Goal: Task Accomplishment & Management: Use online tool/utility

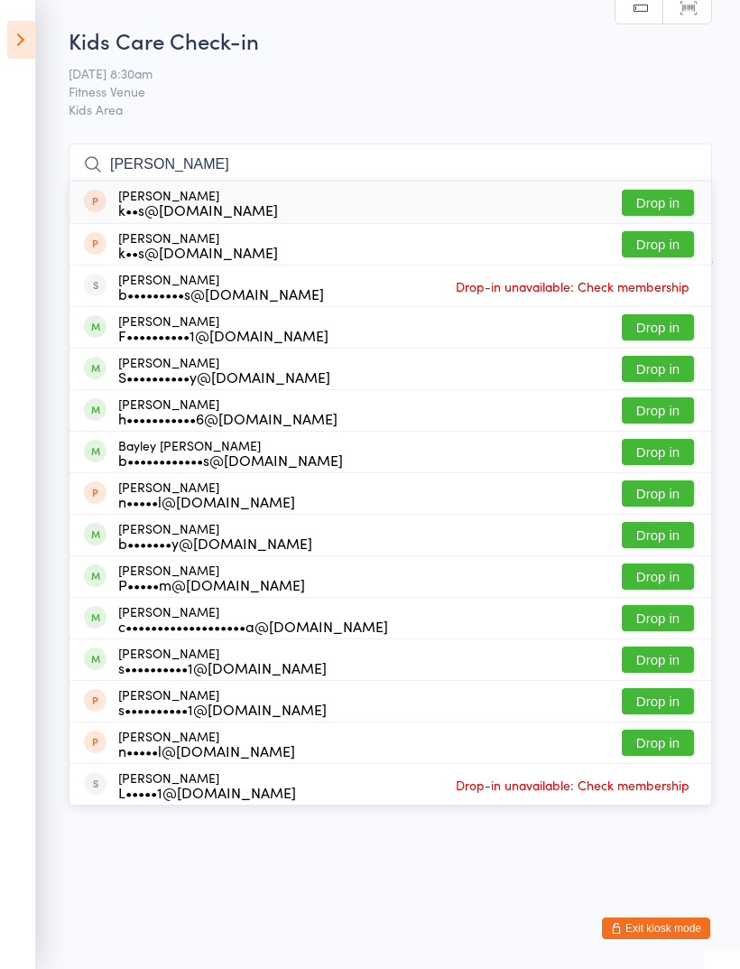
type input "[PERSON_NAME]"
click at [669, 248] on button "Drop in" at bounding box center [658, 244] width 72 height 26
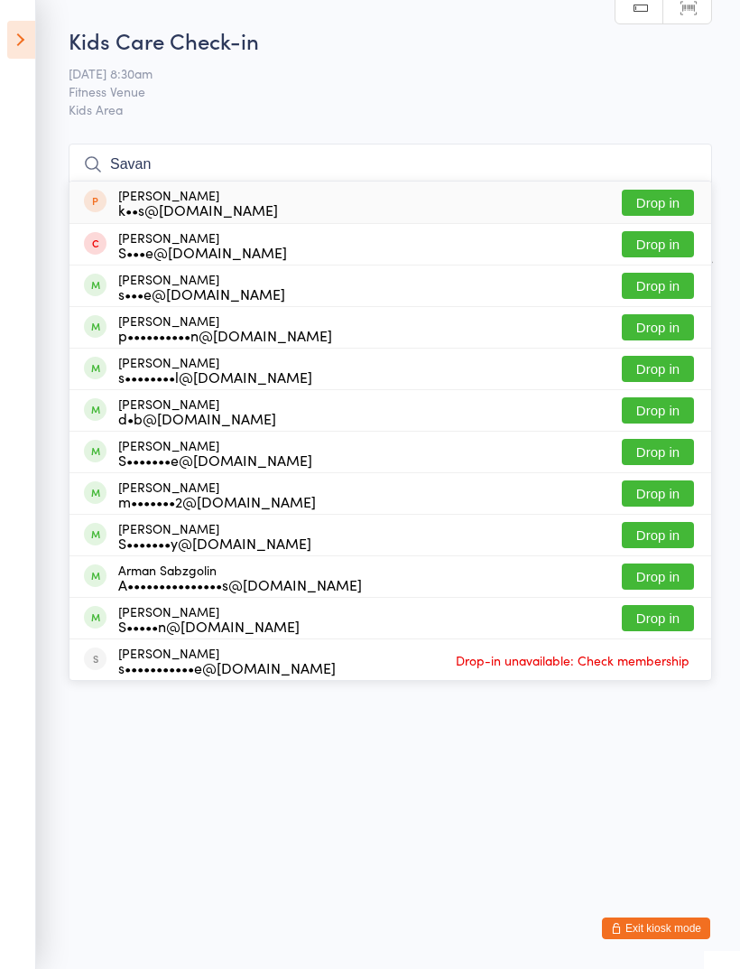
type input "Savan"
click at [678, 206] on button "Drop in" at bounding box center [658, 203] width 72 height 26
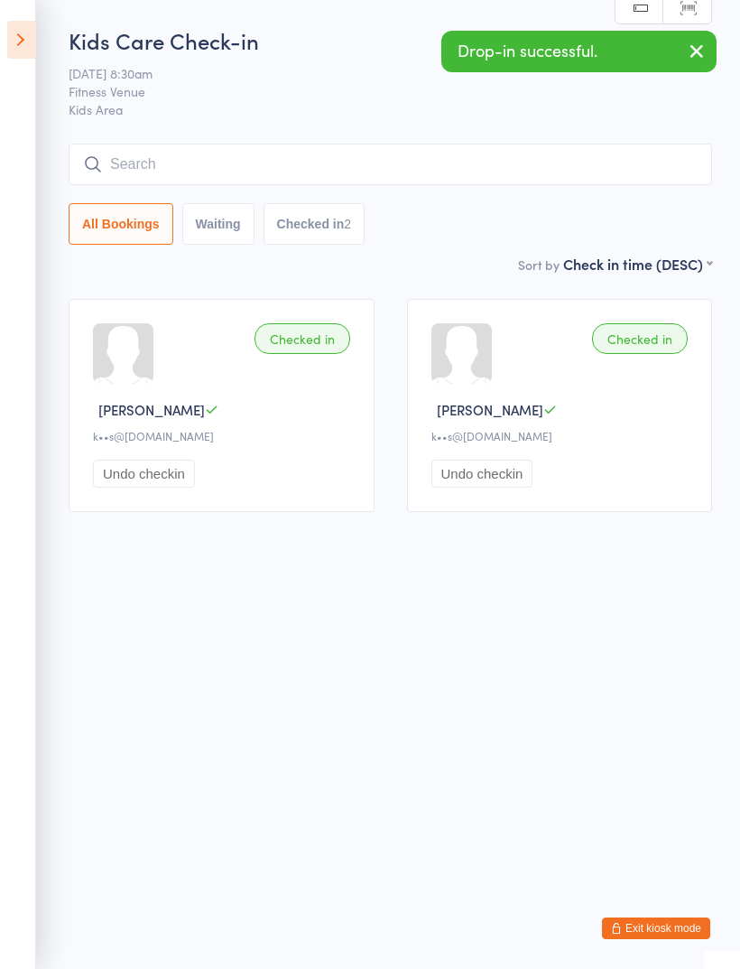
click at [432, 171] on input "search" at bounding box center [391, 165] width 644 height 42
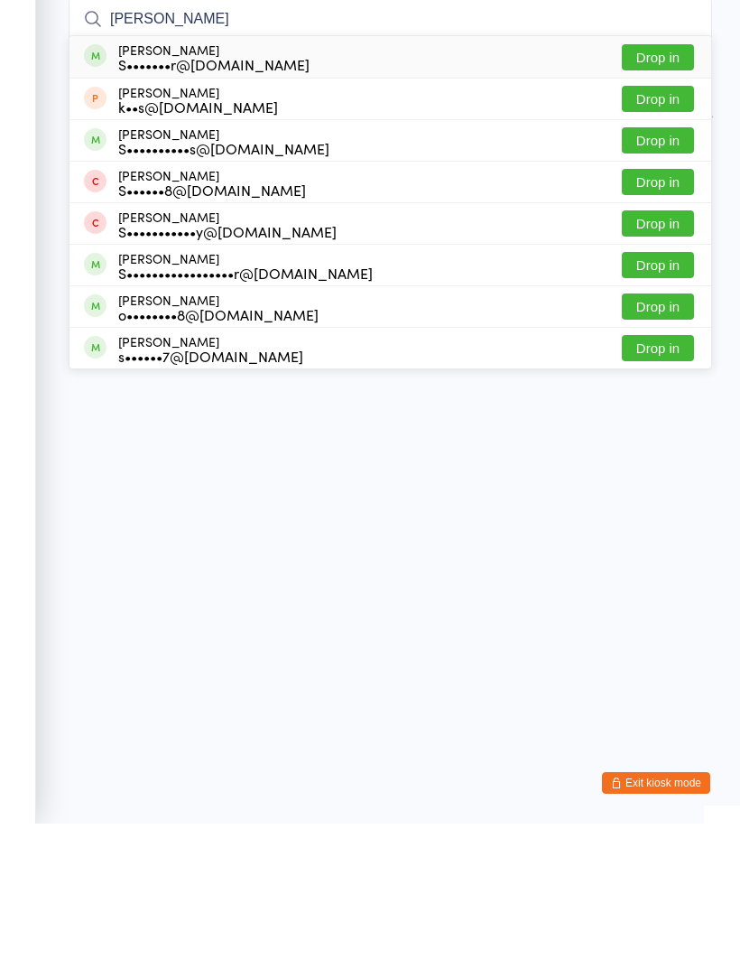
type input "[PERSON_NAME]"
click at [661, 231] on button "Drop in" at bounding box center [658, 244] width 72 height 26
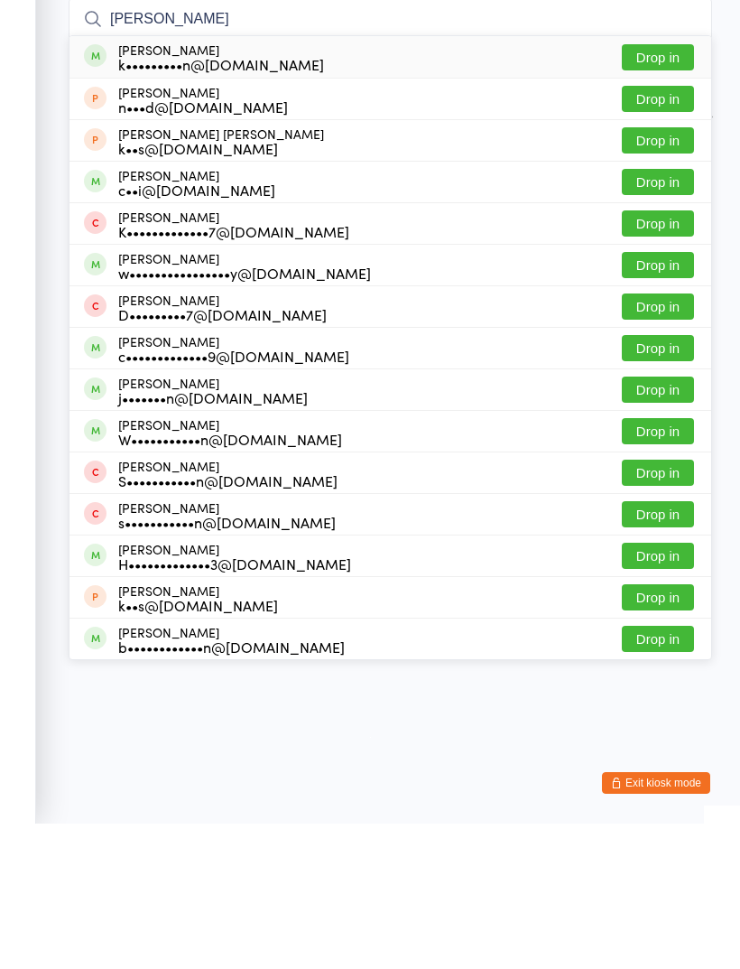
type input "[PERSON_NAME]"
click at [658, 273] on button "Drop in" at bounding box center [658, 286] width 72 height 26
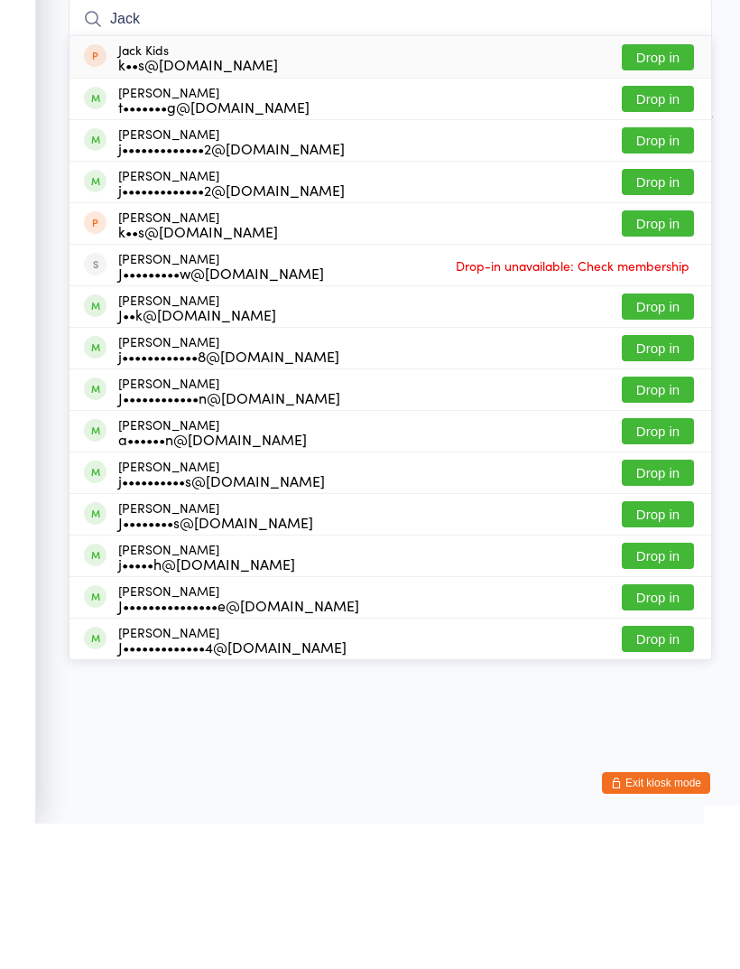
type input "Jack"
click at [658, 356] on button "Drop in" at bounding box center [658, 369] width 72 height 26
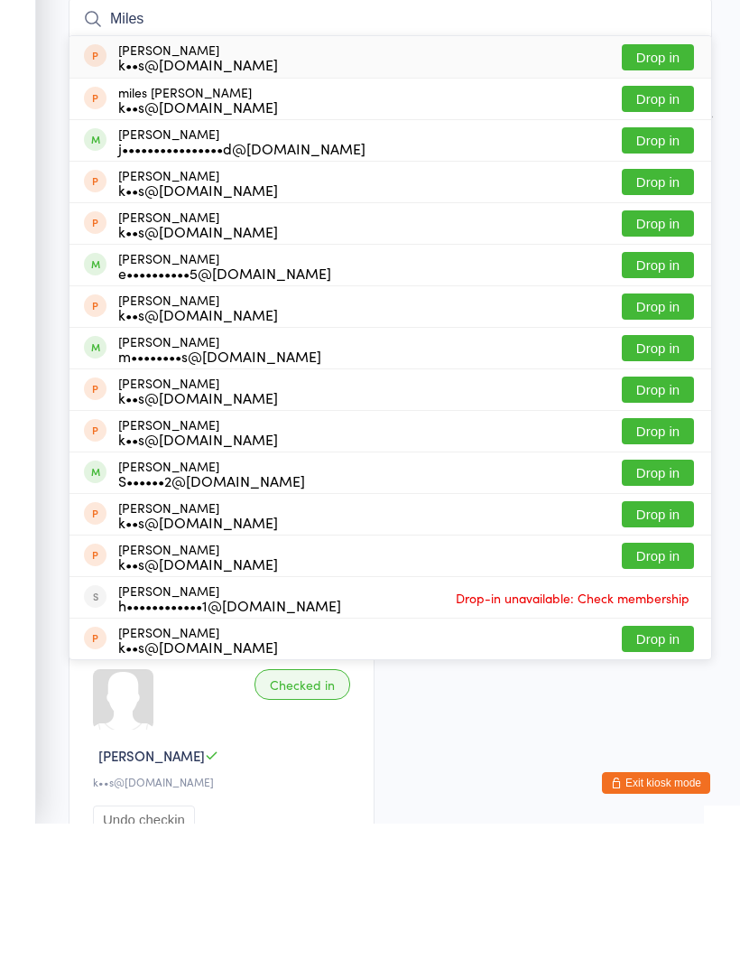
type input "Miles"
click at [665, 231] on button "Drop in" at bounding box center [658, 244] width 72 height 26
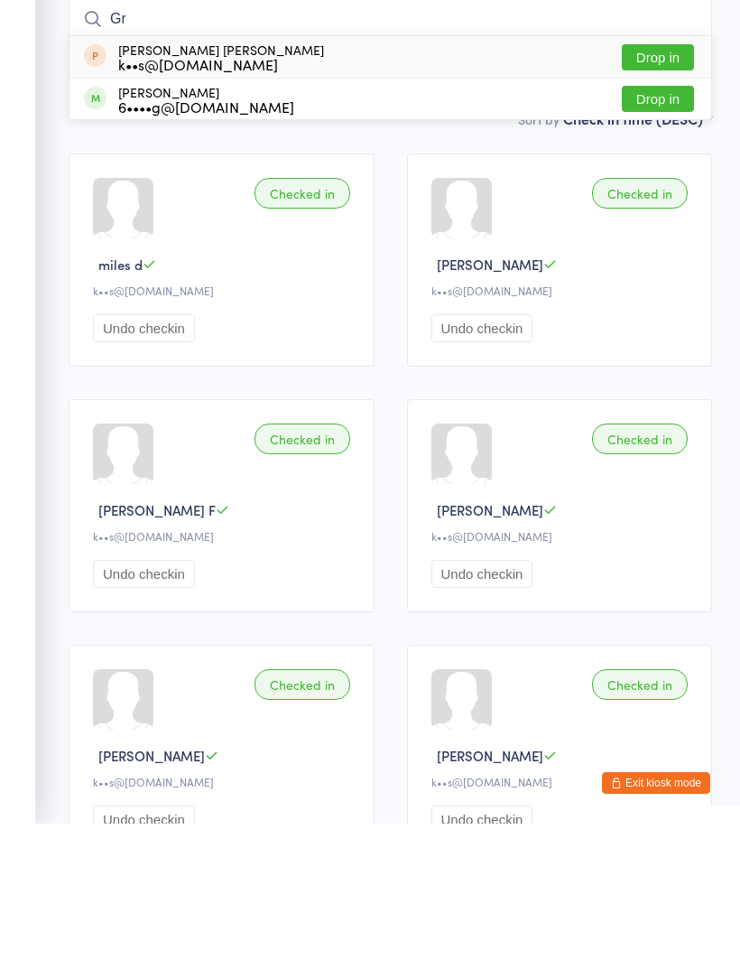
type input "G"
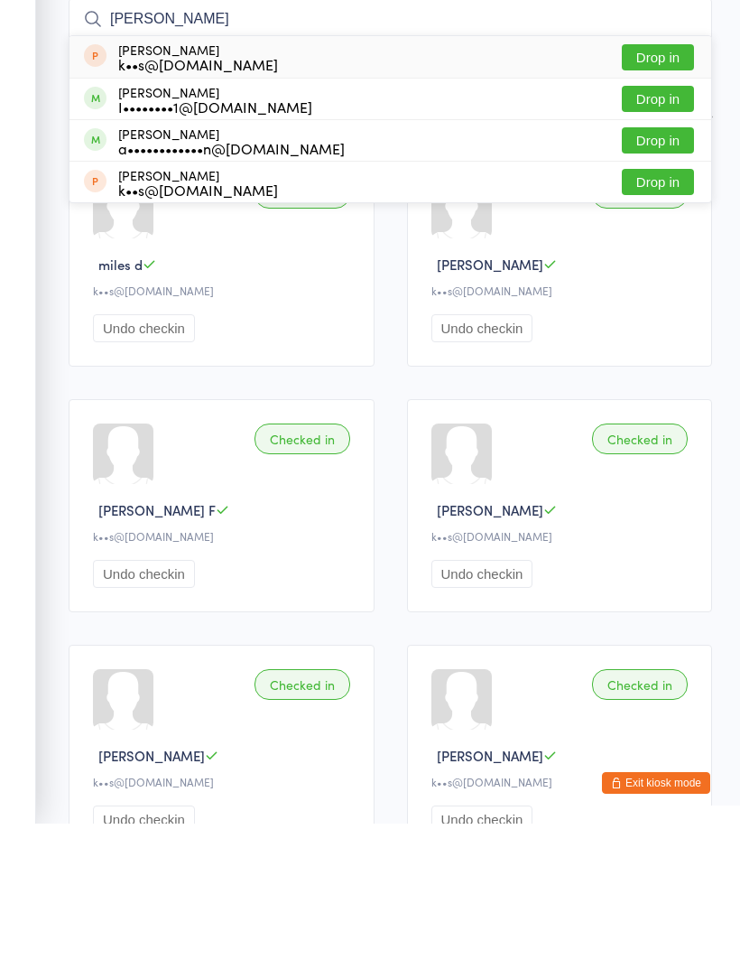
type input "[PERSON_NAME]"
click at [663, 190] on button "Drop in" at bounding box center [658, 203] width 72 height 26
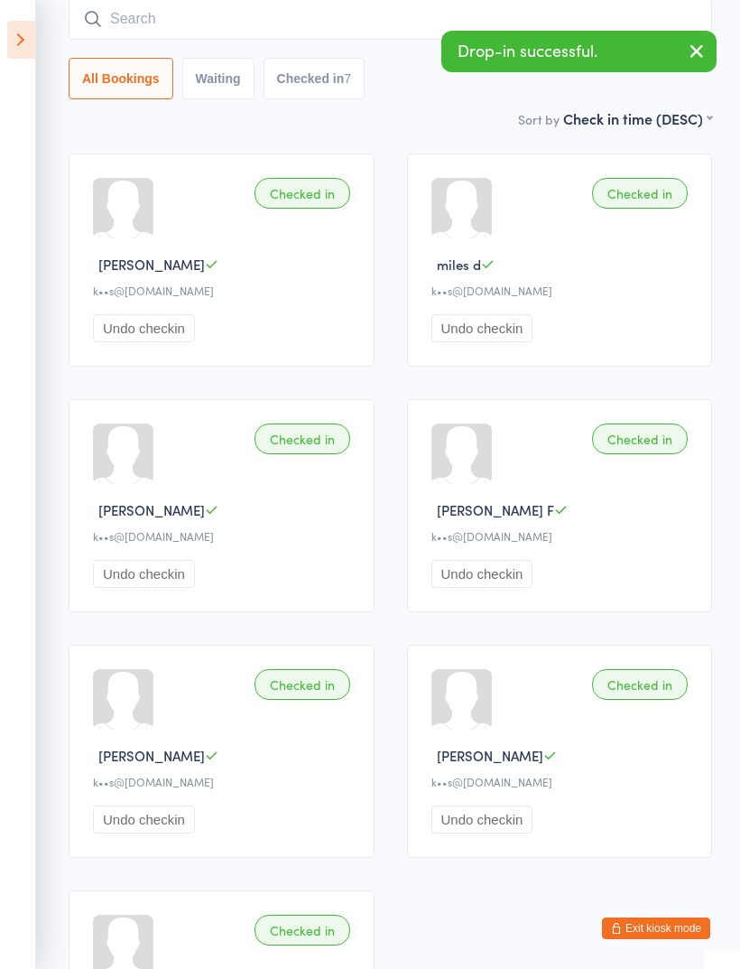
click at [336, 32] on input "search" at bounding box center [391, 19] width 644 height 42
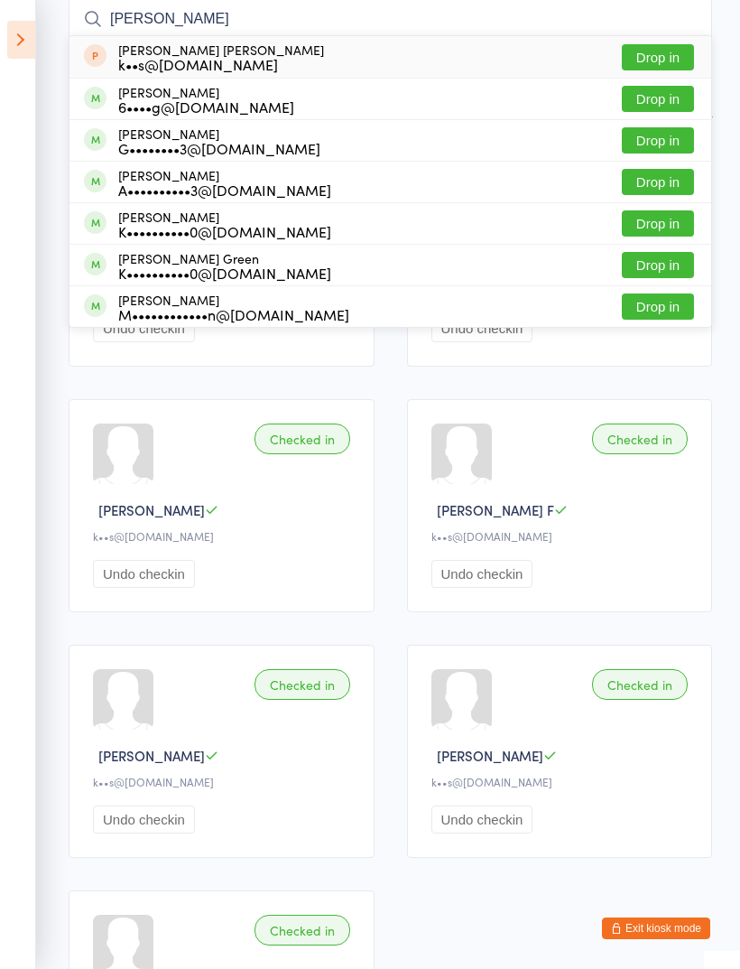
type input "[PERSON_NAME]"
click at [672, 58] on button "Drop in" at bounding box center [658, 57] width 72 height 26
